Goal: Task Accomplishment & Management: Manage account settings

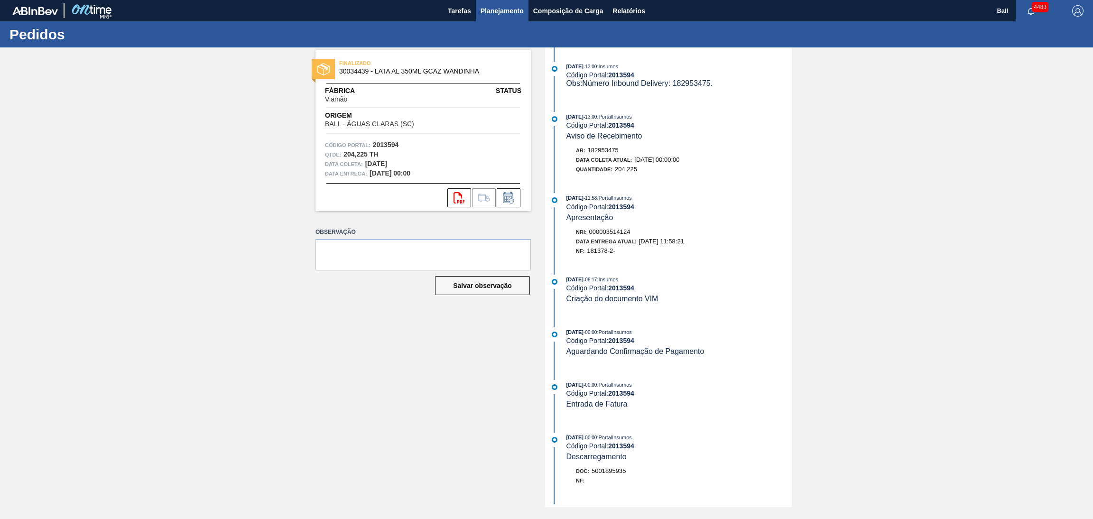
click at [506, 14] on span "Planejamento" at bounding box center [502, 10] width 43 height 11
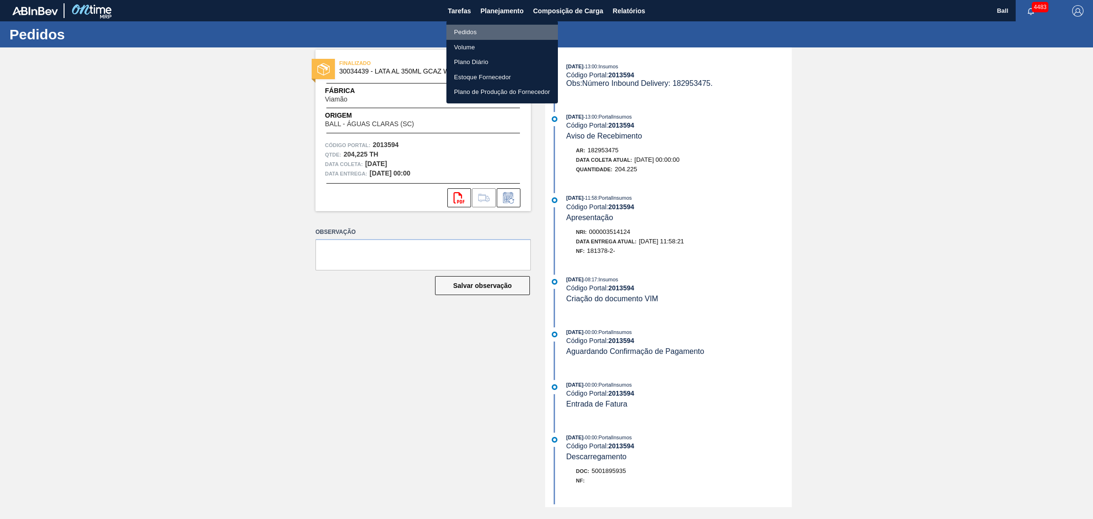
click at [497, 29] on li "Pedidos" at bounding box center [502, 32] width 112 height 15
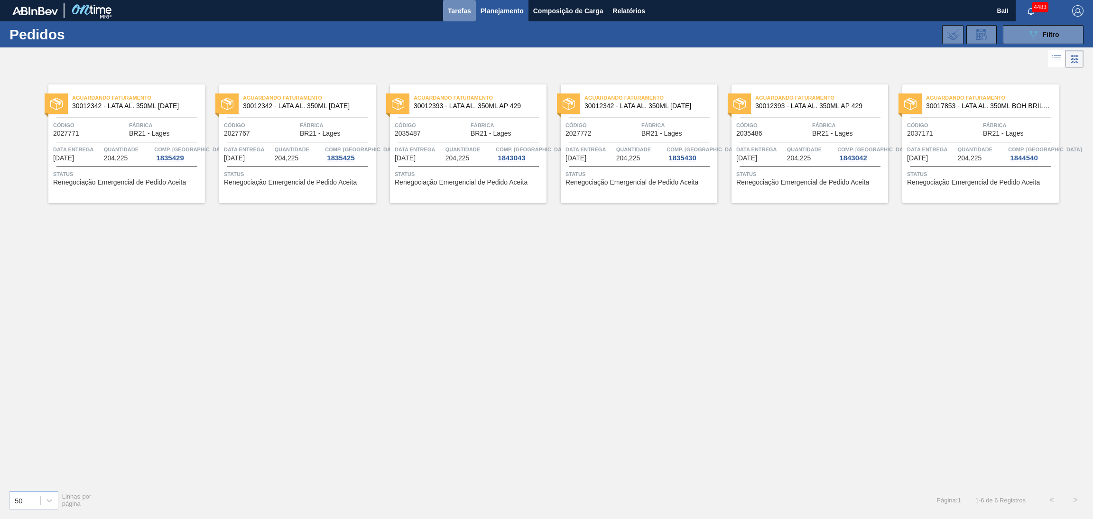
click at [462, 13] on span "Tarefas" at bounding box center [459, 10] width 23 height 11
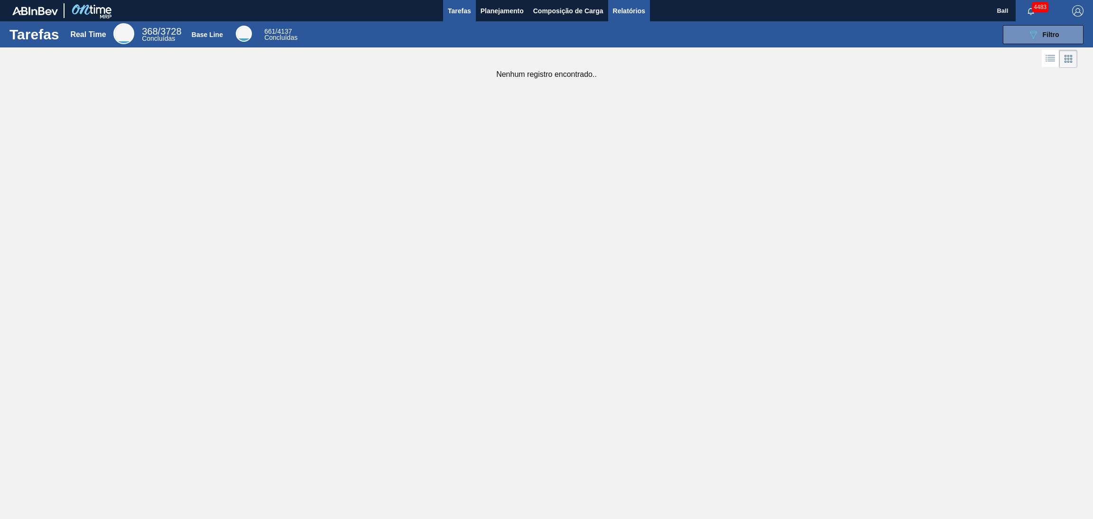
click at [636, 11] on span "Relatórios" at bounding box center [629, 10] width 32 height 11
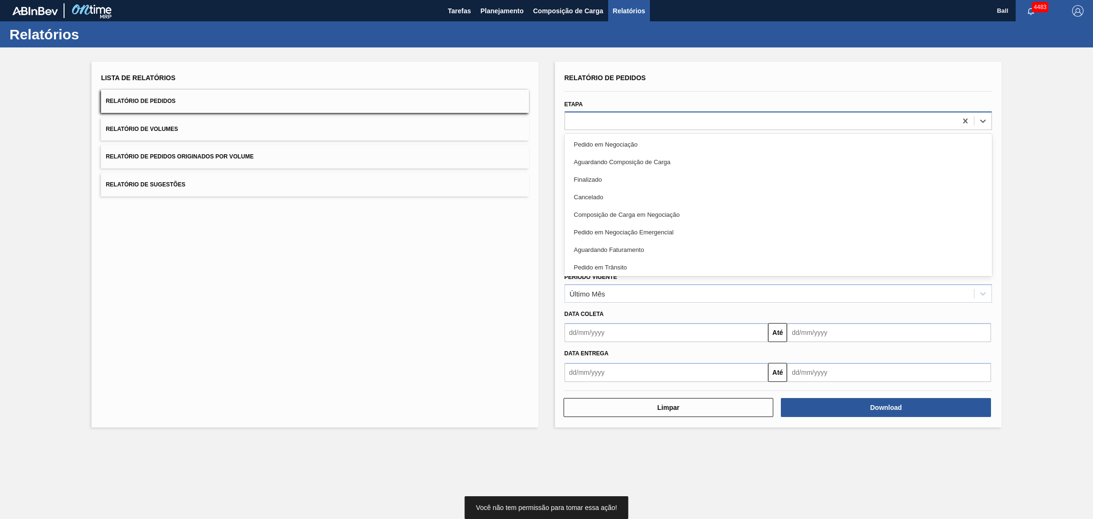
click at [699, 125] on div at bounding box center [761, 121] width 392 height 14
click at [446, 251] on div "Lista de Relatórios Relatório de Pedidos Relatório de Volumes Relatório de Pedi…" at bounding box center [315, 245] width 447 height 366
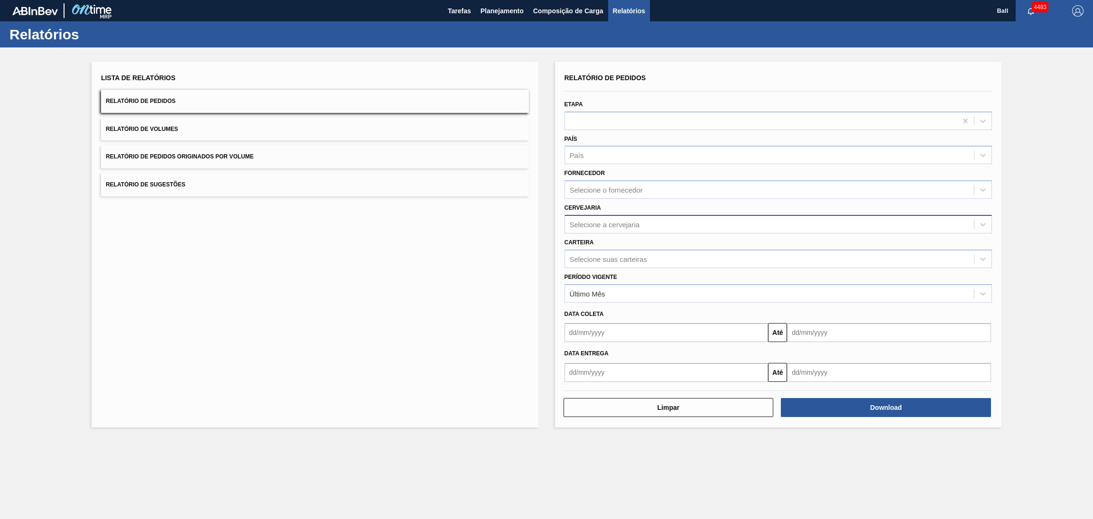
click at [647, 228] on div "Selecione a cervejaria" at bounding box center [769, 224] width 409 height 14
type input "viam"
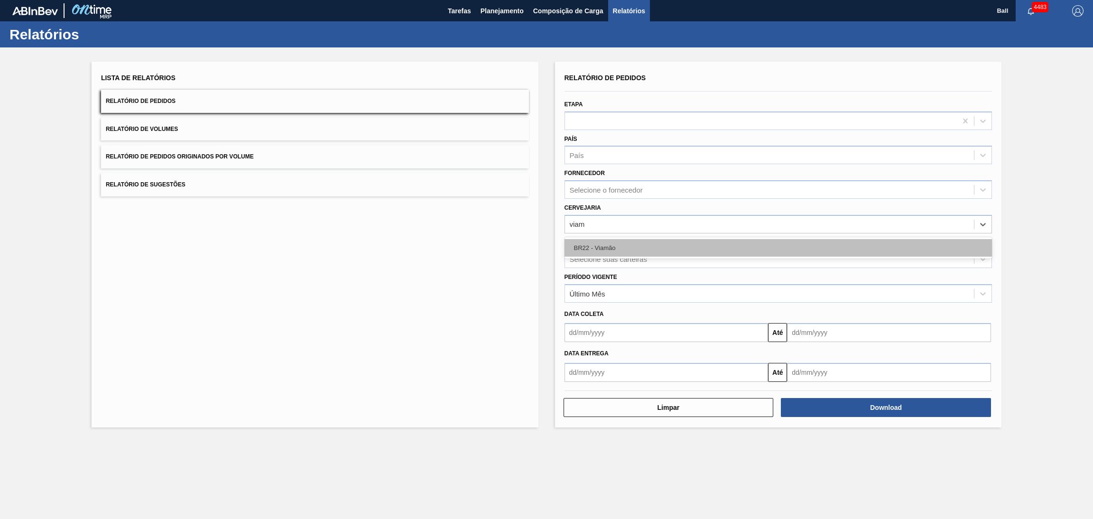
click at [662, 243] on div "BR22 - Viamão" at bounding box center [779, 248] width 428 height 18
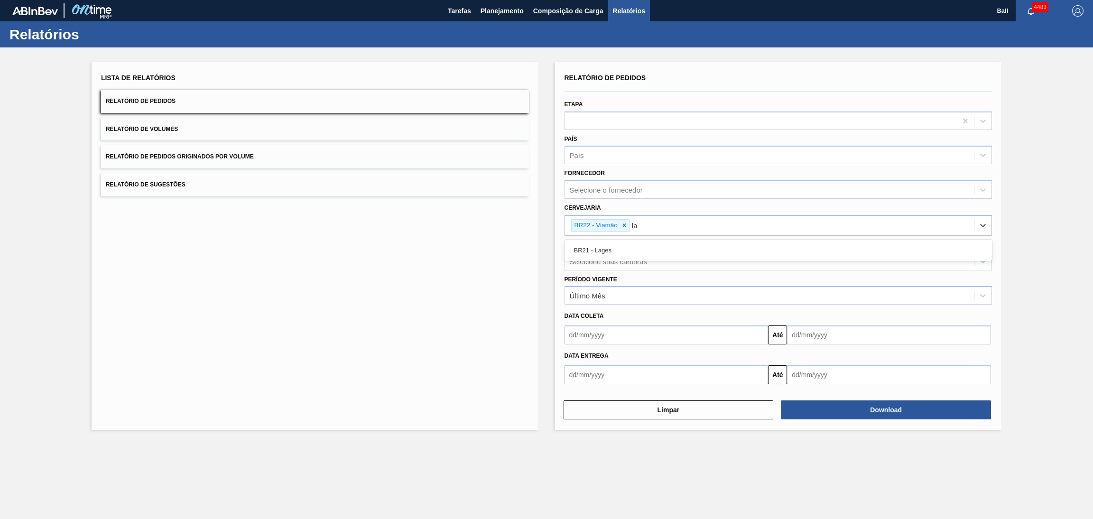
type input "lag"
click at [662, 243] on div "BR21 - Lages" at bounding box center [779, 251] width 428 height 18
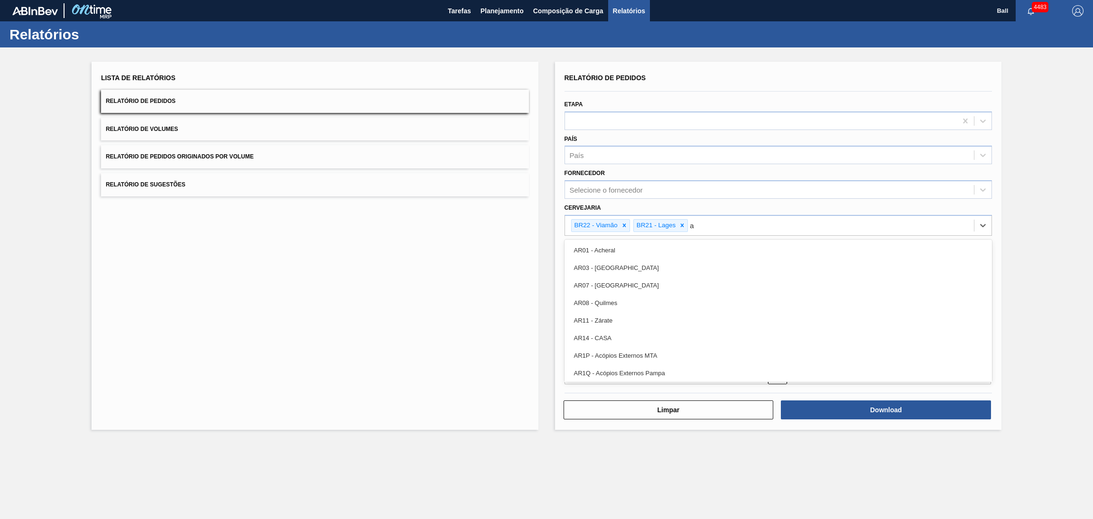
type input "ag"
click at [662, 243] on div "BR09 - Agudos" at bounding box center [779, 251] width 428 height 18
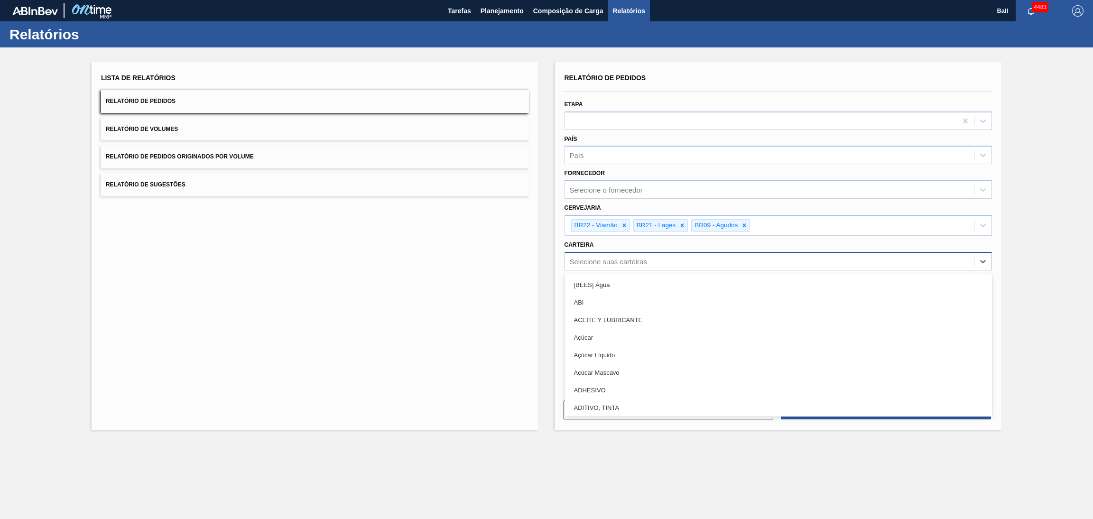
click at [642, 262] on div "Selecione suas carteiras" at bounding box center [608, 261] width 77 height 8
type input "lata"
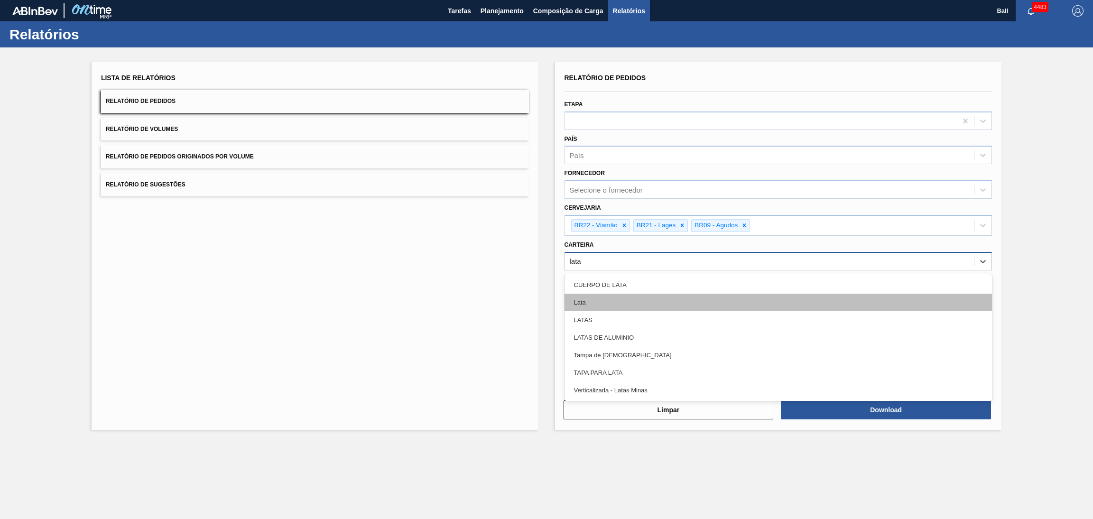
click at [631, 299] on div "Lata" at bounding box center [779, 303] width 428 height 18
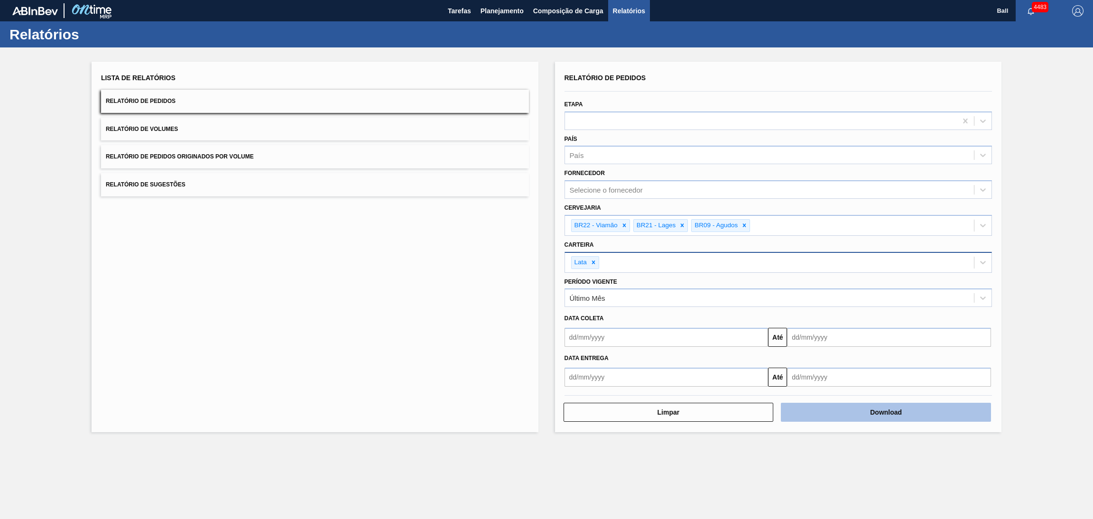
click at [878, 413] on button "Download" at bounding box center [886, 412] width 210 height 19
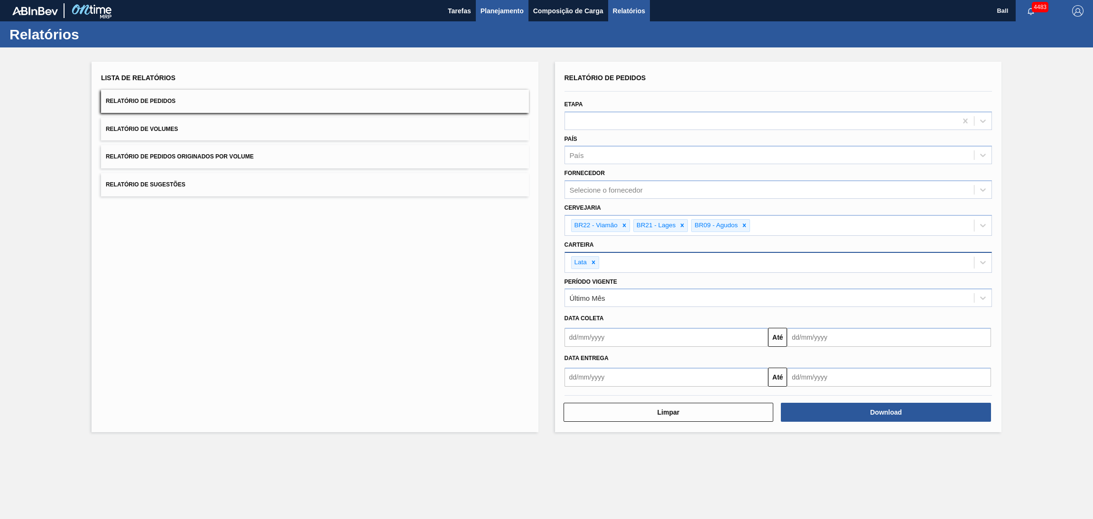
click at [494, 13] on span "Planejamento" at bounding box center [502, 10] width 43 height 11
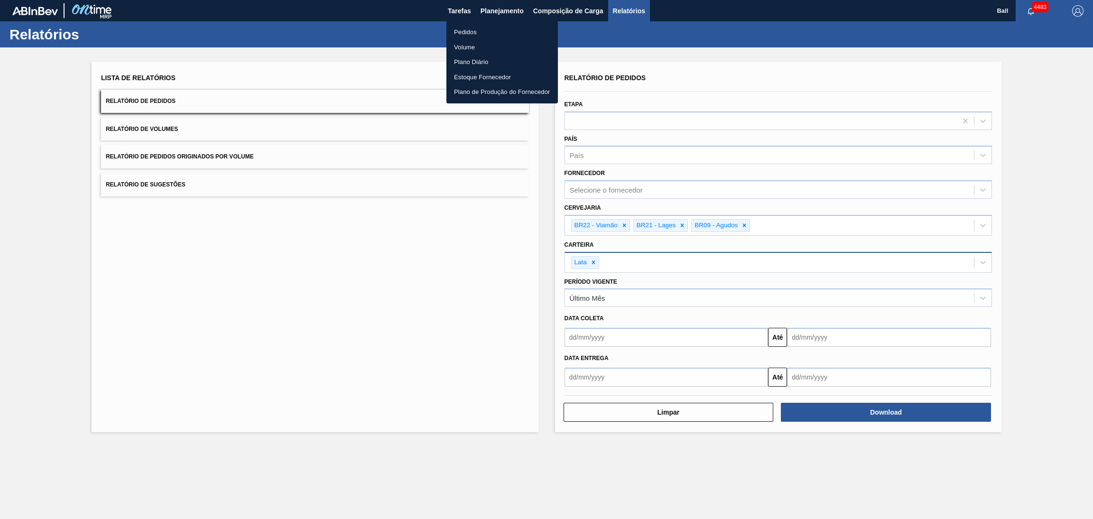
click at [480, 33] on li "Pedidos" at bounding box center [502, 32] width 112 height 15
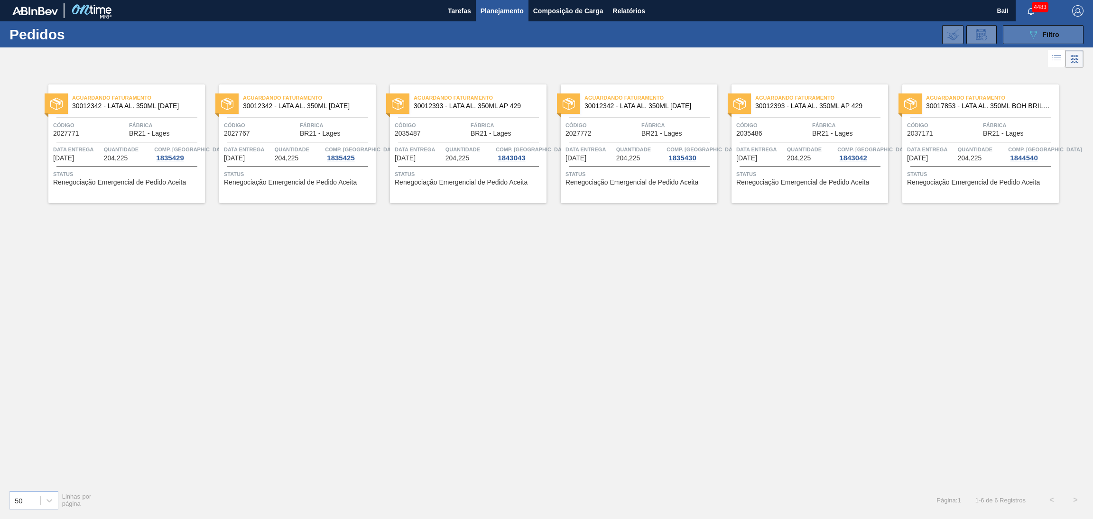
click at [1019, 30] on button "089F7B8B-B2A5-4AFE-B5C0-19BA573D28AC Filtro" at bounding box center [1043, 34] width 81 height 19
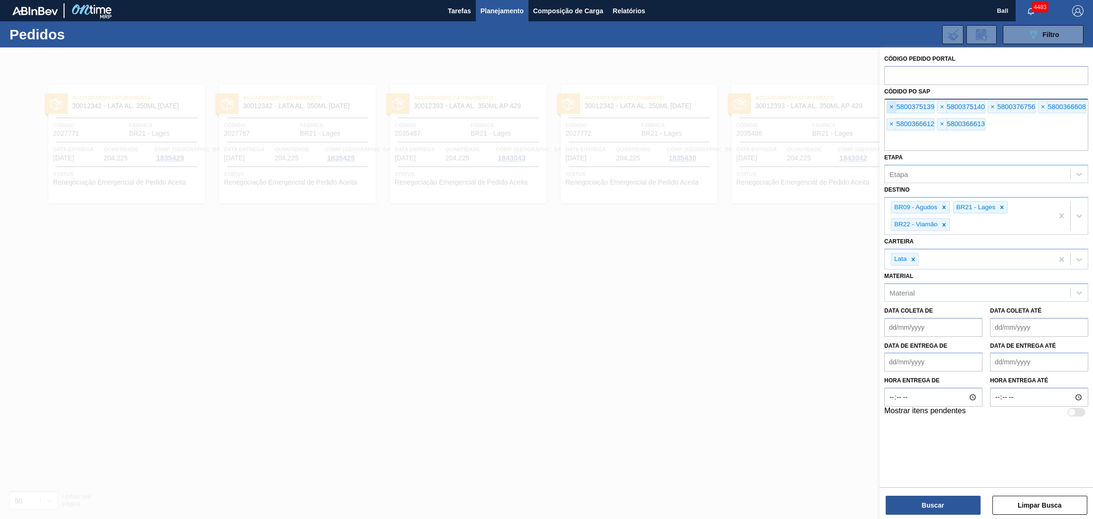
click at [892, 104] on span "×" at bounding box center [891, 107] width 9 height 11
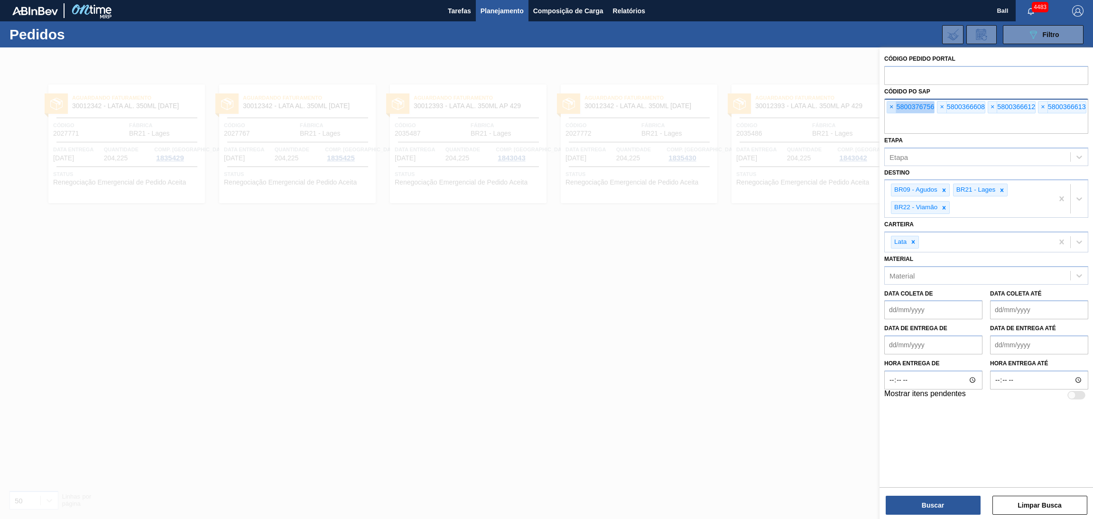
click at [892, 104] on span "×" at bounding box center [891, 107] width 9 height 11
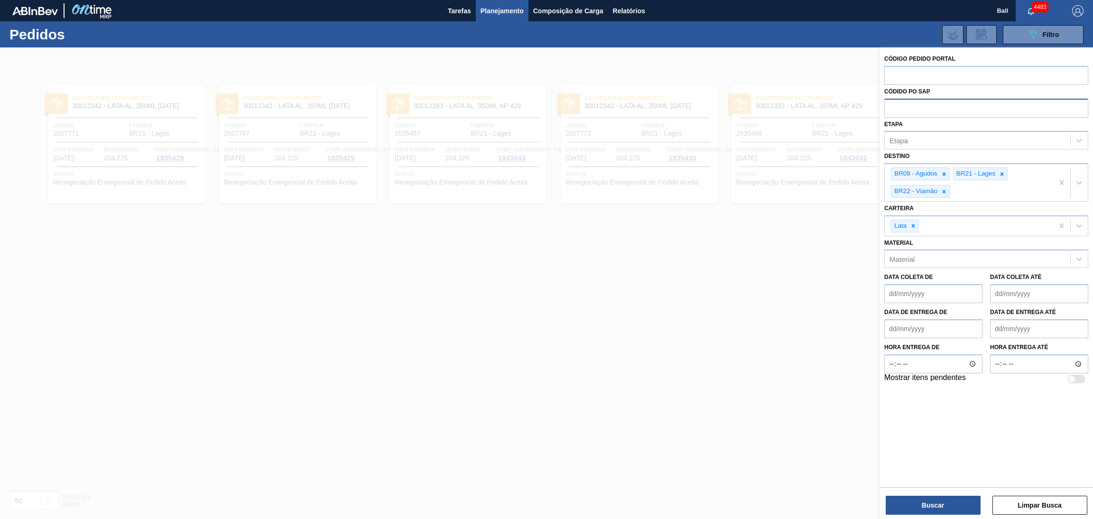
paste input "text"
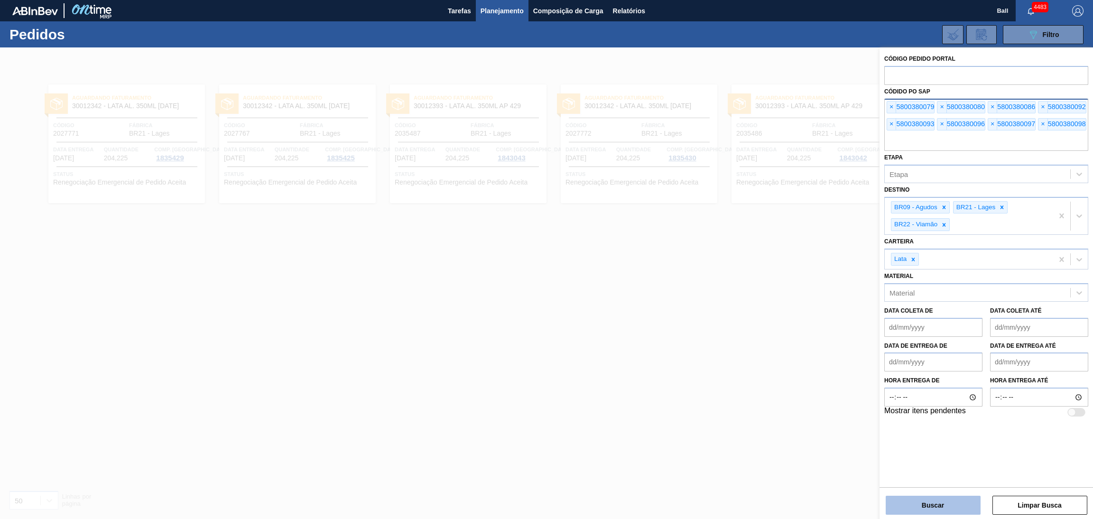
click at [914, 504] on button "Buscar" at bounding box center [933, 505] width 95 height 19
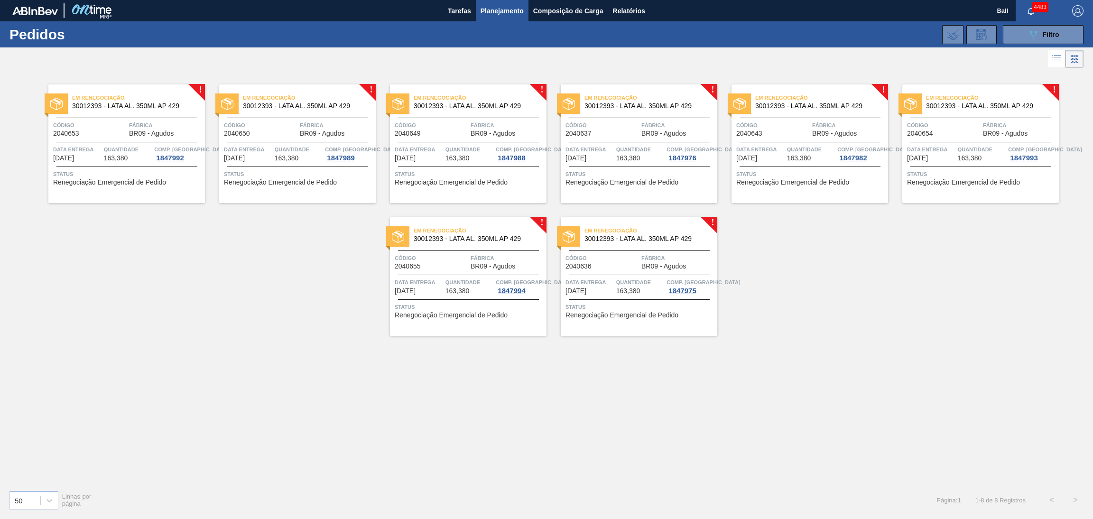
click at [140, 148] on span "Quantidade" at bounding box center [128, 149] width 48 height 9
click at [292, 135] on div "Código 2040650" at bounding box center [261, 129] width 74 height 17
click at [437, 121] on span "Código" at bounding box center [432, 125] width 74 height 9
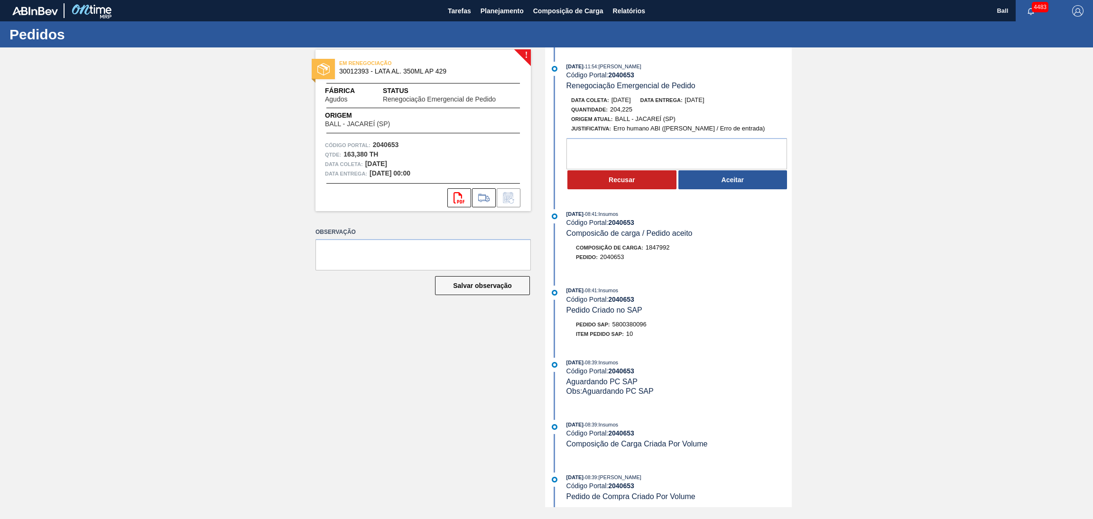
click at [832, 338] on div "! EM RENEGOCIAÇÃO 30012393 - LATA AL. 350ML AP 429 Fábrica Agudos Status Renego…" at bounding box center [546, 277] width 1093 height 460
click at [673, 140] on textarea at bounding box center [677, 153] width 221 height 31
click at [674, 148] on textarea at bounding box center [677, 153] width 221 height 31
type textarea "OK EMBARQUE 27.09 AG CAÇAPAVA"
click at [717, 183] on button "Aceitar" at bounding box center [733, 179] width 109 height 19
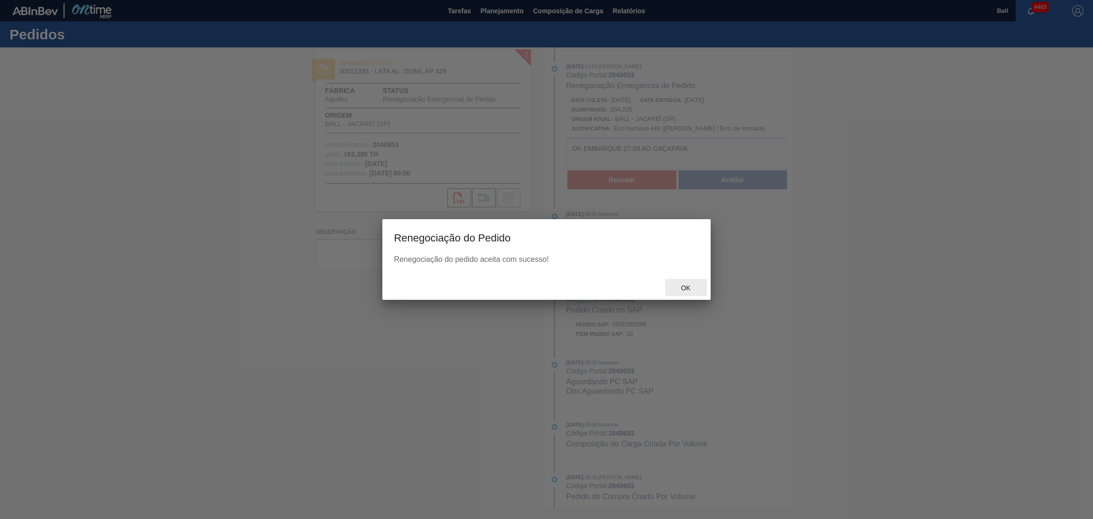
click at [688, 285] on span "Ok" at bounding box center [685, 288] width 25 height 8
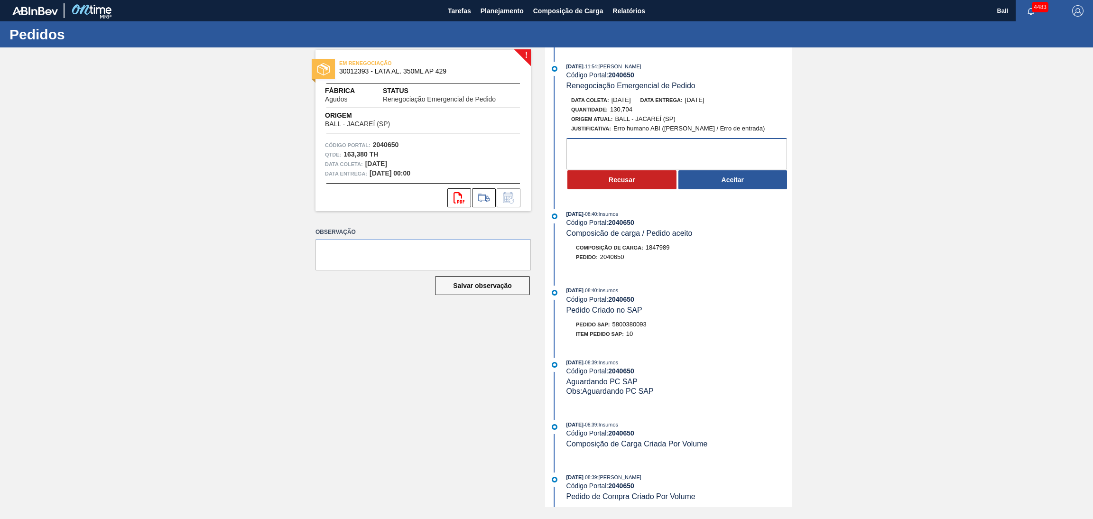
click at [685, 151] on textarea at bounding box center [677, 153] width 221 height 31
click at [886, 177] on div "! EM RENEGOCIAÇÃO 30012393 - LATA AL. 350ML AP 429 Fábrica Agudos Status Renego…" at bounding box center [546, 277] width 1093 height 460
drag, startPoint x: 632, startPoint y: 112, endPoint x: 611, endPoint y: 112, distance: 20.9
click at [611, 112] on div "Quantidade : 130,704" at bounding box center [683, 109] width 225 height 9
copy span "130,704"
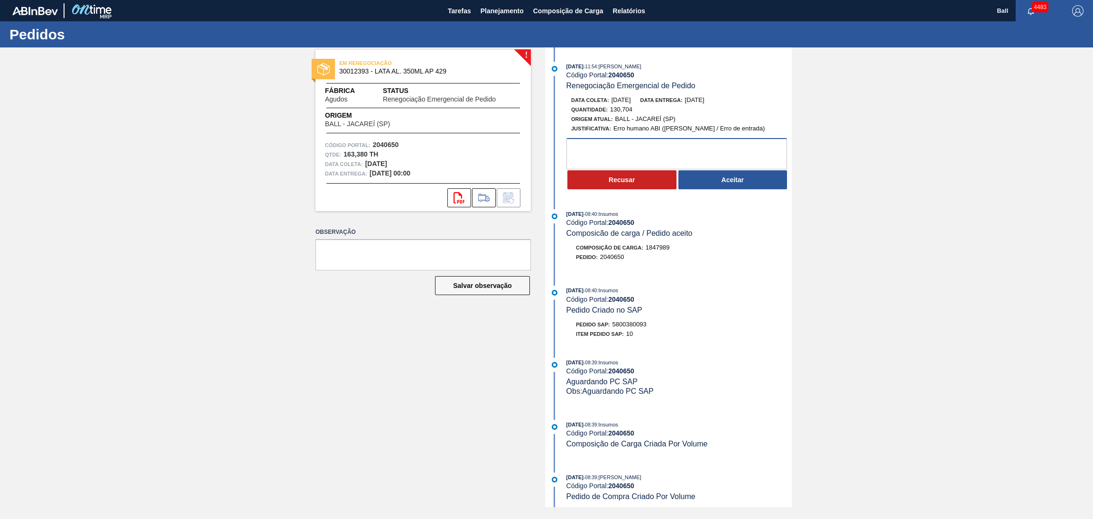
click at [724, 159] on textarea at bounding box center [677, 153] width 221 height 31
type textarea "OK EMBARQUE 27.09"
click at [722, 185] on button "Aceitar" at bounding box center [733, 179] width 109 height 19
click at [686, 152] on textarea at bounding box center [677, 153] width 221 height 31
type textarea "OK EMBARQUE 27.09 AG CAÇAPAVA"
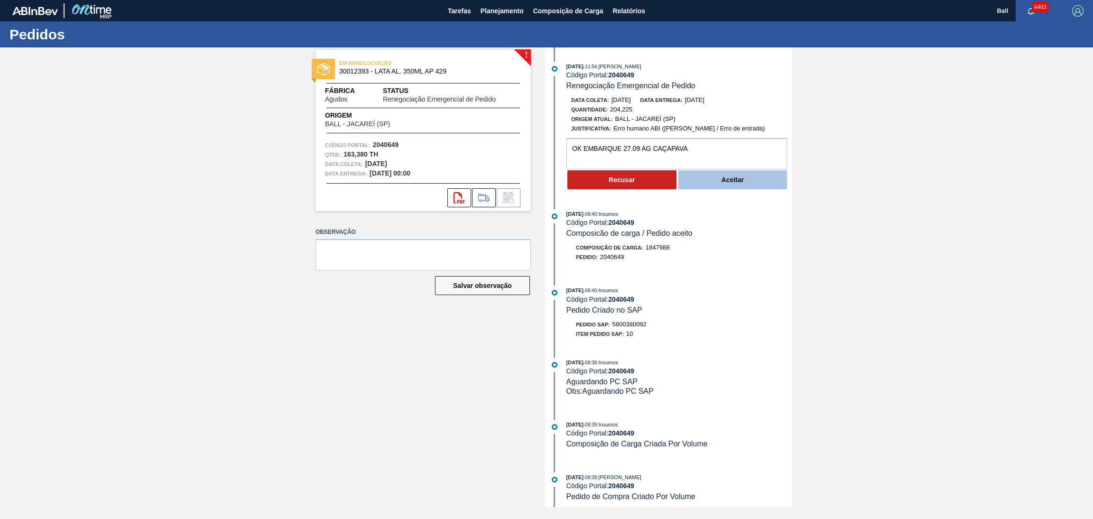
click at [727, 184] on button "Aceitar" at bounding box center [733, 179] width 109 height 19
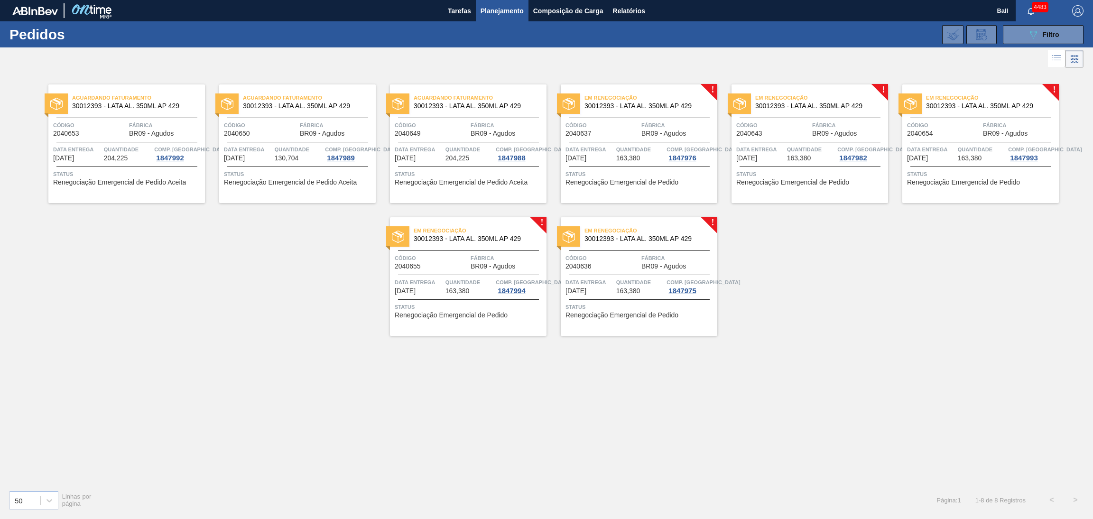
click at [647, 159] on div "Quantidade 163,380" at bounding box center [640, 153] width 48 height 17
click at [788, 152] on span "Quantidade" at bounding box center [811, 149] width 48 height 9
click at [945, 133] on div "Código 2040654" at bounding box center [944, 129] width 74 height 17
click at [520, 278] on span "Comp. Carga" at bounding box center [533, 282] width 74 height 9
click at [608, 271] on div "Em renegociação 30012393 - LATA AL. 350ML AP 429 Código 2040636 Fábrica BR09 - …" at bounding box center [639, 276] width 157 height 119
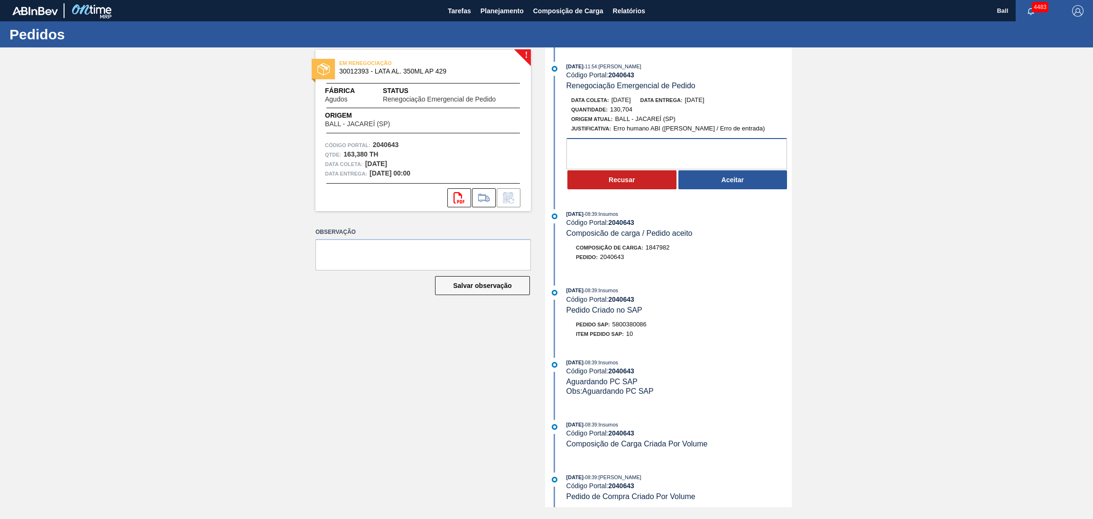
click at [670, 148] on textarea at bounding box center [677, 153] width 221 height 31
type textarea "OK EMBARQUE 27.09 AG CAÇAPAVA"
click at [724, 175] on button "Aceitar" at bounding box center [733, 179] width 109 height 19
click at [659, 146] on textarea at bounding box center [677, 153] width 221 height 31
type textarea "OK EMBARQUE 27.09 AG CAÇAPAVA"
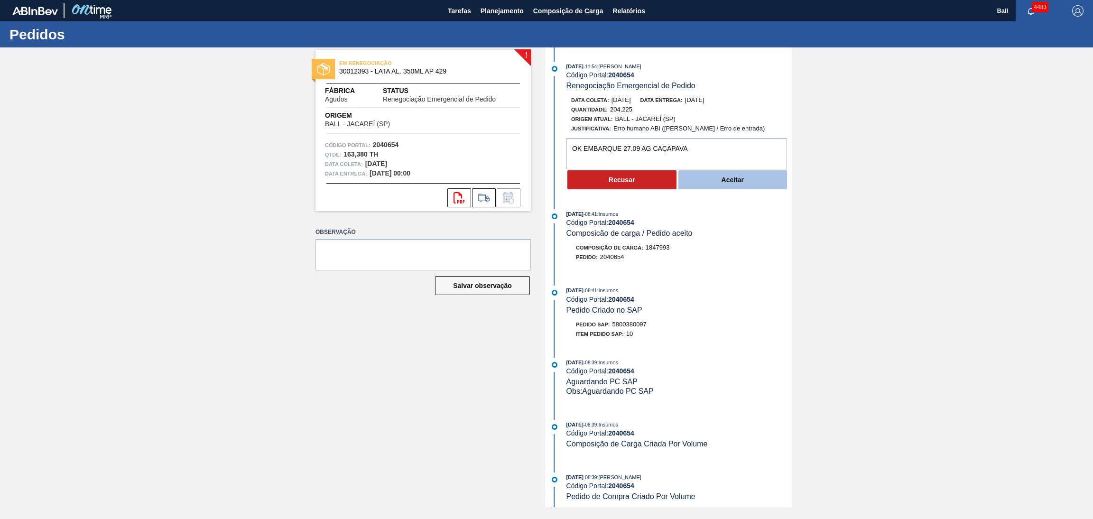
click at [707, 181] on button "Aceitar" at bounding box center [733, 179] width 109 height 19
drag, startPoint x: 631, startPoint y: 109, endPoint x: 611, endPoint y: 109, distance: 19.5
click at [611, 109] on span "130,704" at bounding box center [621, 109] width 22 height 7
copy span "130,704"
click at [631, 151] on textarea at bounding box center [677, 153] width 221 height 31
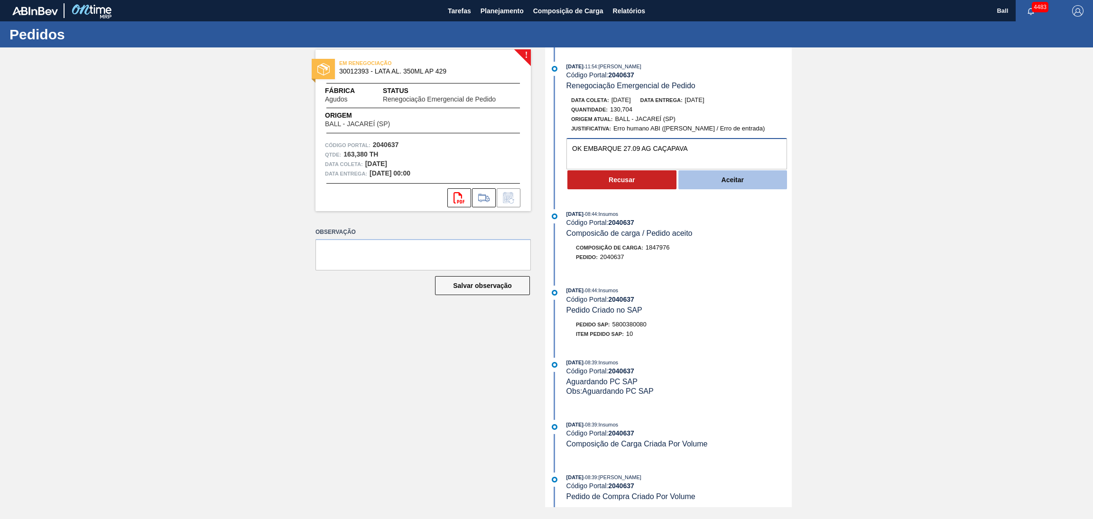
type textarea "OK EMBARQUE 27.09 AG CAÇAPAVA"
click at [762, 188] on button "Aceitar" at bounding box center [733, 179] width 109 height 19
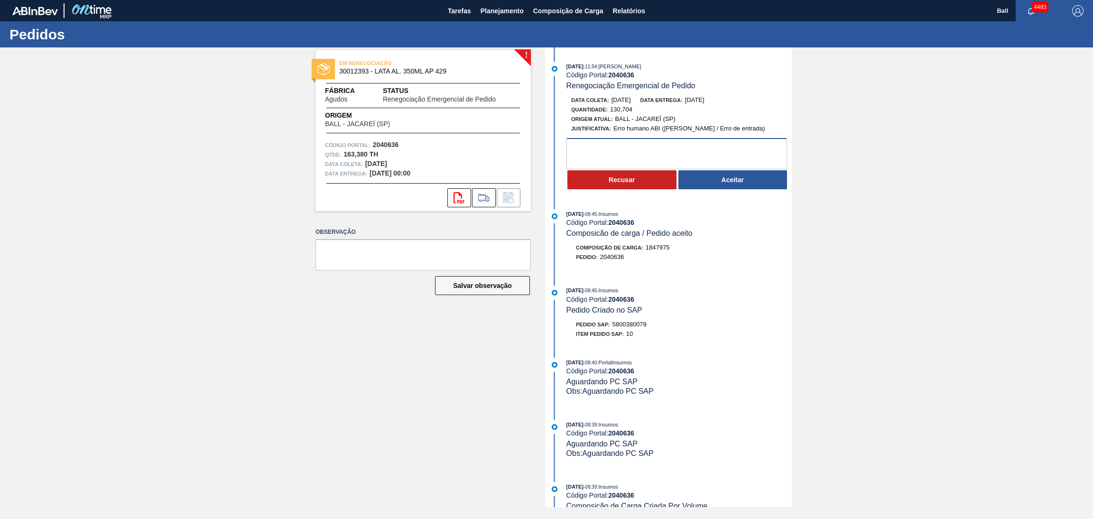
click at [707, 150] on textarea at bounding box center [677, 153] width 221 height 31
type textarea "ok embarque 27.09 AG CAÇAPAVA"
click at [735, 185] on button "Aceitar" at bounding box center [733, 179] width 109 height 19
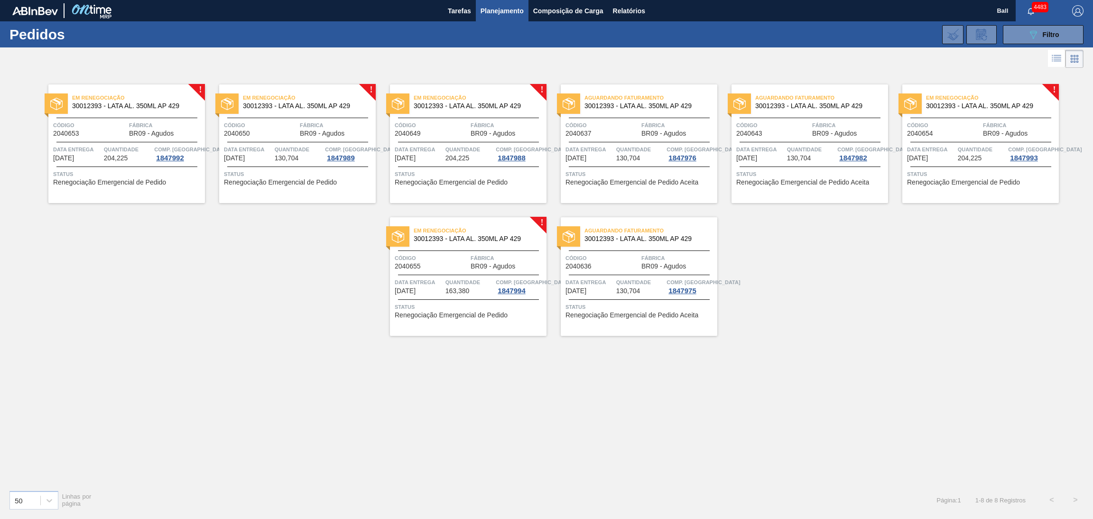
click at [484, 303] on span "Status" at bounding box center [469, 306] width 149 height 9
click at [114, 147] on span "Quantidade" at bounding box center [128, 149] width 48 height 9
click at [270, 150] on span "Data entrega" at bounding box center [248, 149] width 48 height 9
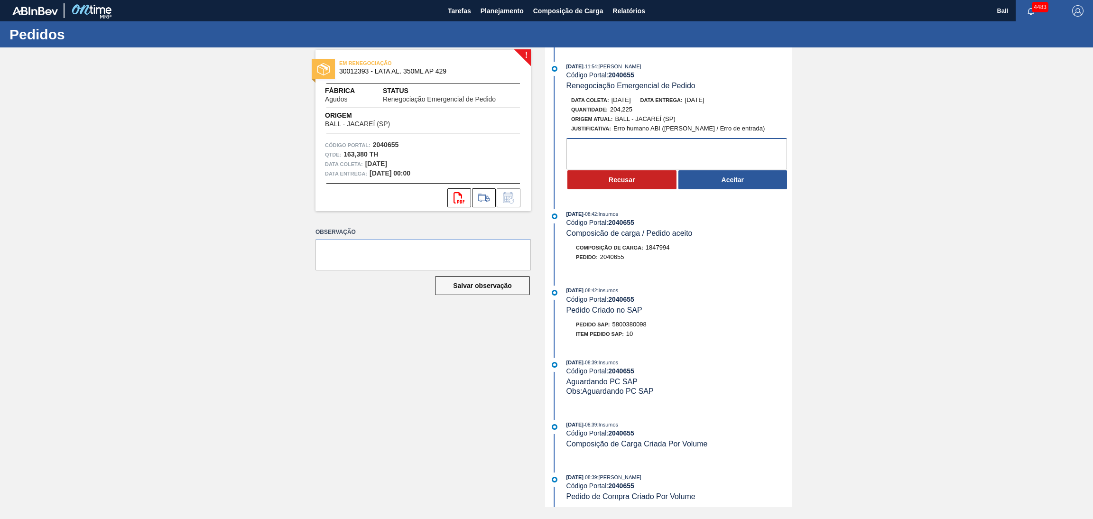
click at [667, 148] on textarea at bounding box center [677, 153] width 221 height 31
type textarea "ok embarque 27.09 AG CAÇAPAVA"
click at [707, 188] on button "Aceitar" at bounding box center [733, 179] width 109 height 19
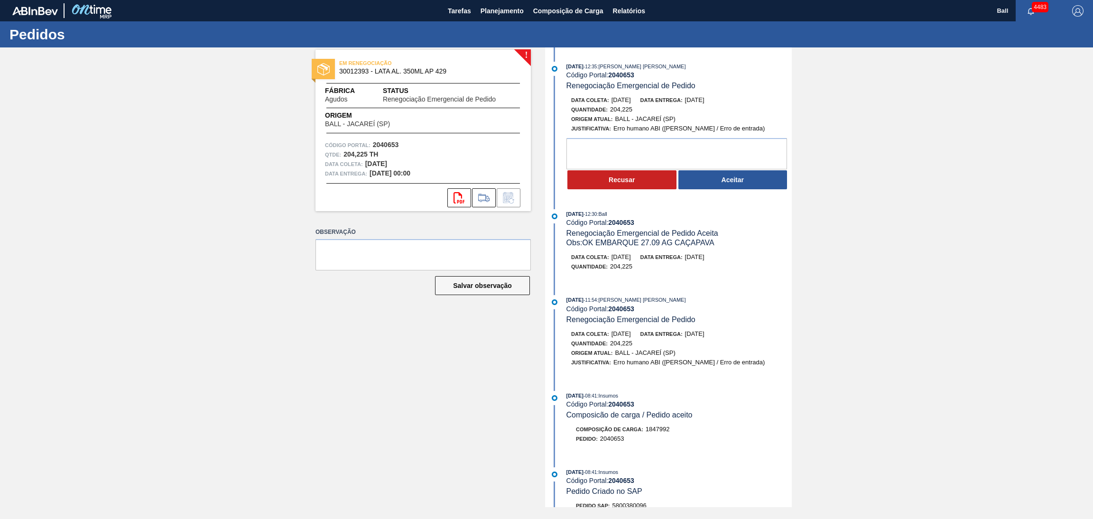
click at [673, 140] on div "Data [PERSON_NAME]: [DATE] Data entrega: [DATE] Quantidade : 204,225 Origem Atu…" at bounding box center [670, 142] width 244 height 95
click at [673, 151] on textarea at bounding box center [677, 153] width 221 height 31
type textarea "OIK EMBARQUE 27.09 AG CAÇAPAVA"
click at [732, 186] on button "Aceitar" at bounding box center [733, 179] width 109 height 19
click at [670, 150] on textarea at bounding box center [677, 153] width 221 height 31
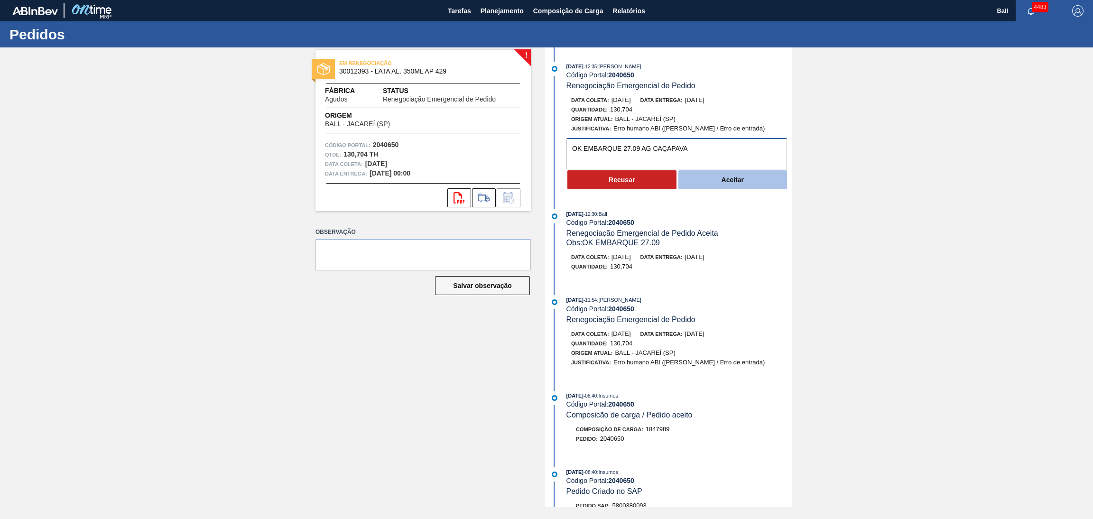
type textarea "OK EMBARQUE 27.09 AG CAÇAPAVA"
click at [721, 180] on button "Aceitar" at bounding box center [733, 179] width 109 height 19
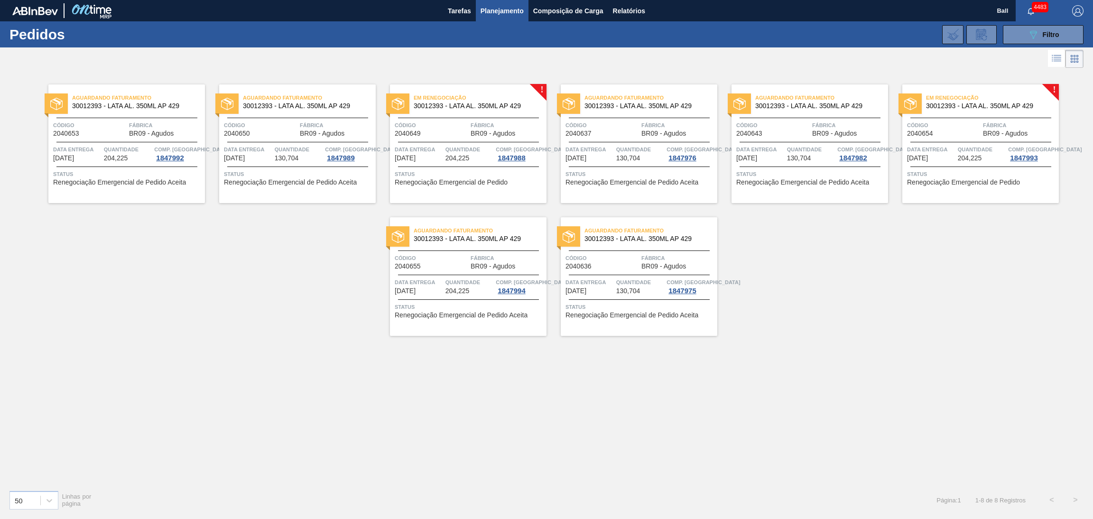
click at [468, 155] on span "204,225" at bounding box center [458, 158] width 24 height 7
click at [1016, 142] on div at bounding box center [981, 142] width 141 height 0
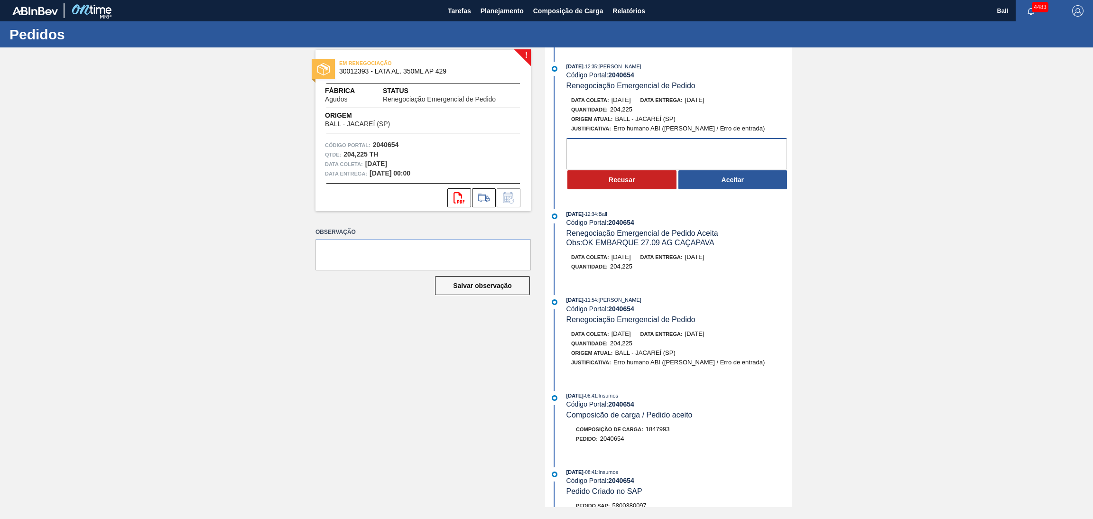
click at [603, 149] on textarea at bounding box center [677, 153] width 221 height 31
type textarea "OK EMBARQUE 27.09 AG CAÇAPAVA"
click at [718, 172] on button "Aceitar" at bounding box center [733, 179] width 109 height 19
click at [693, 149] on textarea at bounding box center [677, 153] width 221 height 31
click at [938, 289] on div "! EM RENEGOCIAÇÃO 30012393 - LATA AL. 350ML AP 429 Fábrica Agudos Status Renego…" at bounding box center [546, 277] width 1093 height 460
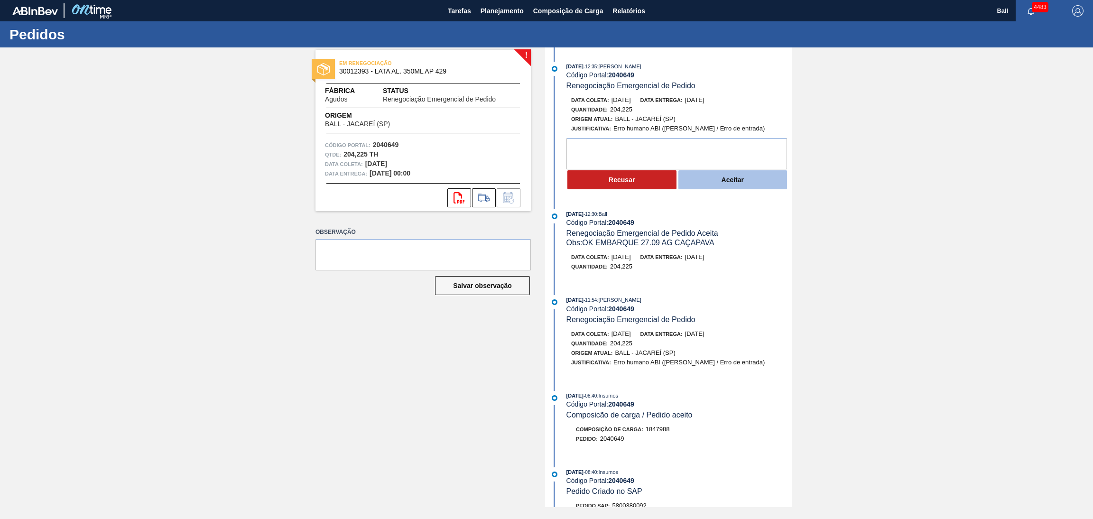
click at [708, 185] on button "Aceitar" at bounding box center [733, 179] width 109 height 19
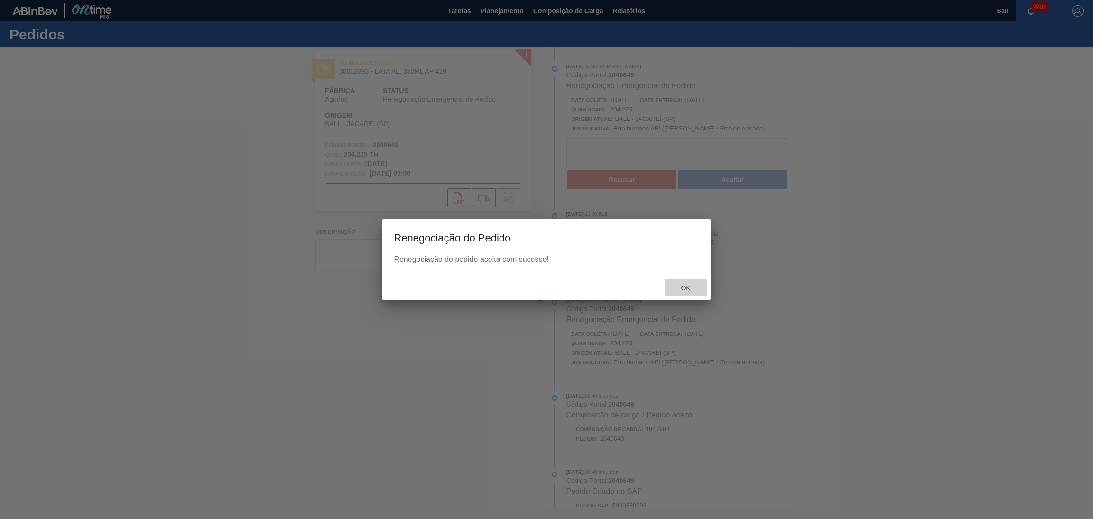
click at [679, 284] on span "Ok" at bounding box center [685, 288] width 25 height 8
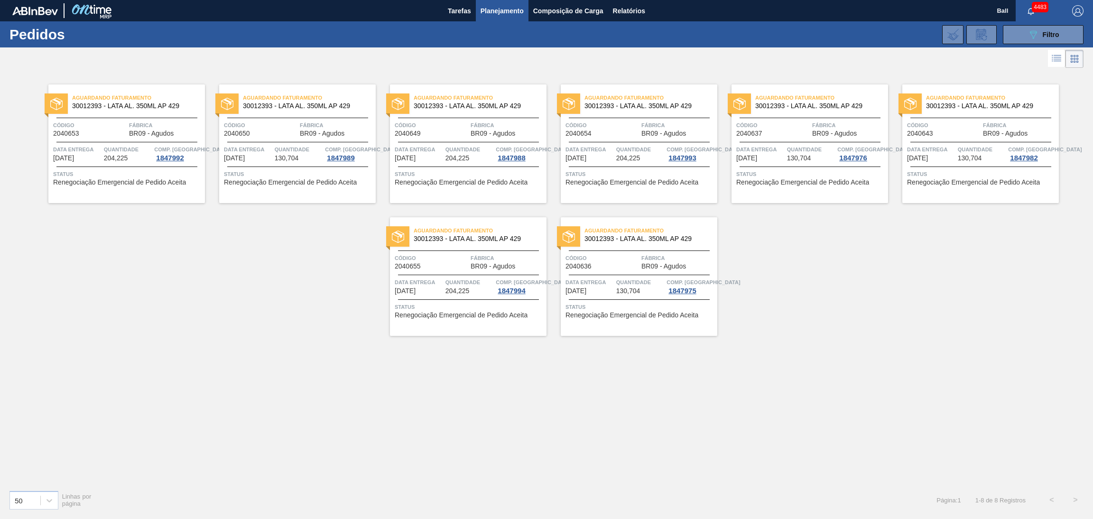
click at [1032, 303] on div "Aguardando Faturamento 30012393 - LATA AL. 350ML AP 429 Código 2040653 Fábrica …" at bounding box center [546, 276] width 1093 height 412
